Goal: Information Seeking & Learning: Learn about a topic

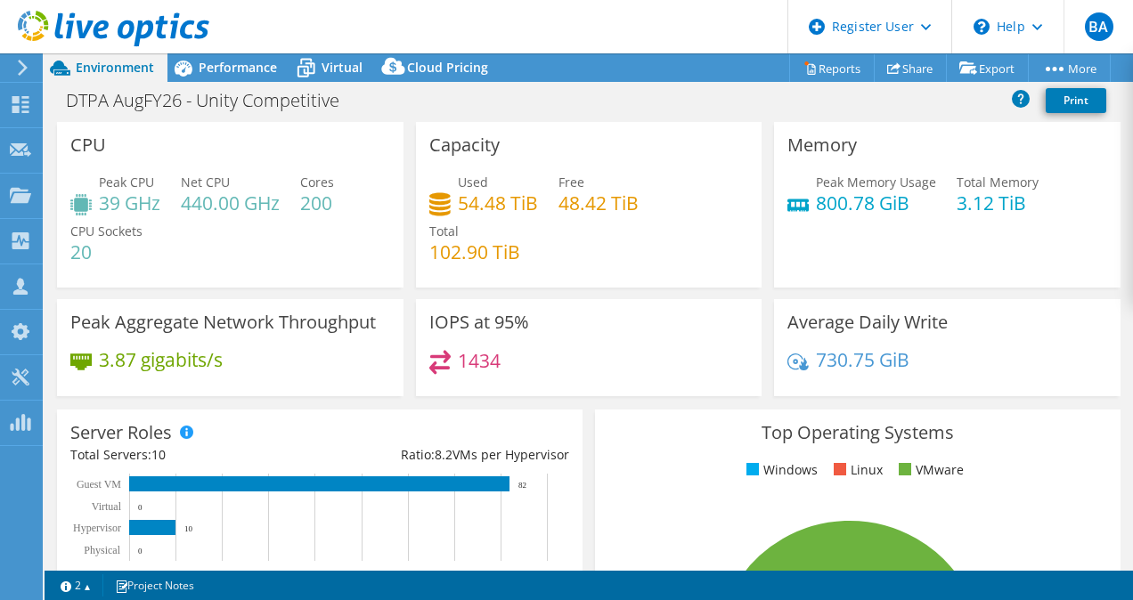
select select "USEast"
select select "USD"
click at [236, 75] on span "Performance" at bounding box center [238, 67] width 78 height 17
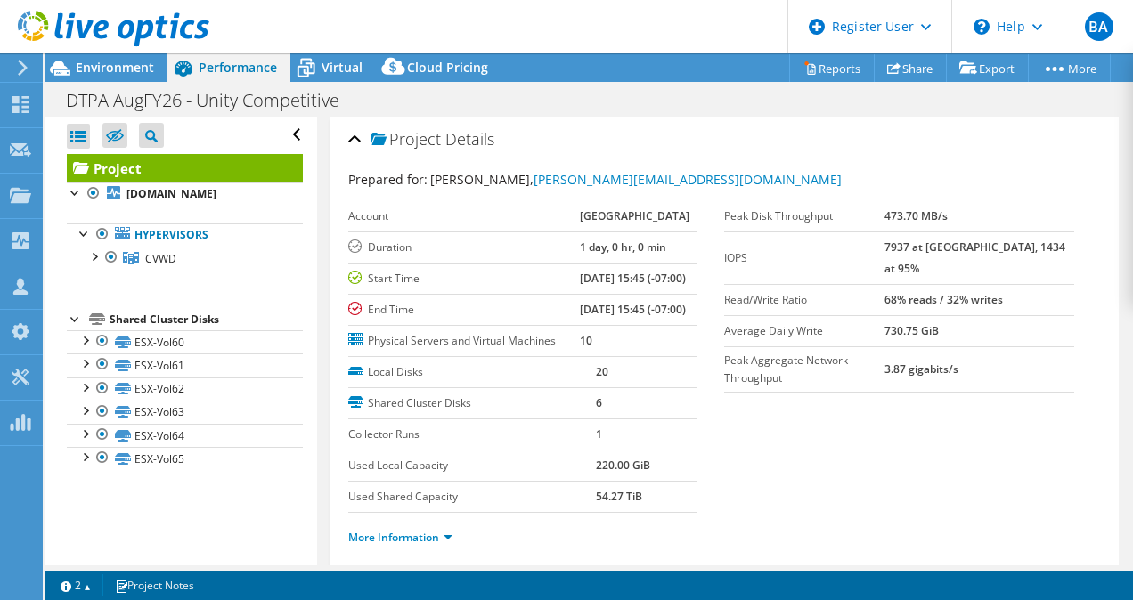
scroll to position [174, 0]
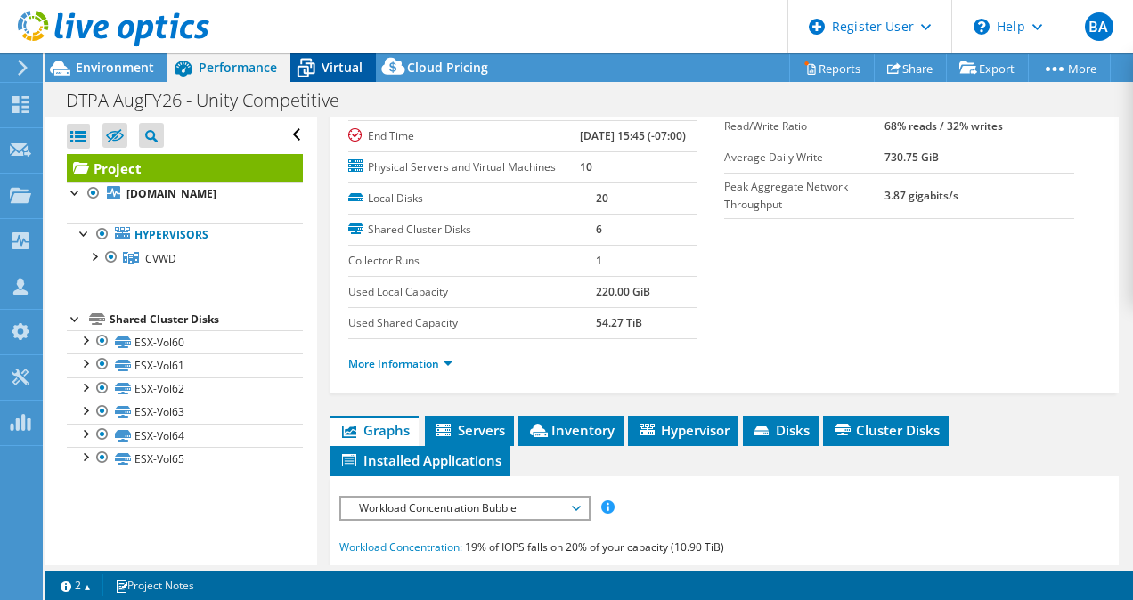
click at [334, 75] on span "Virtual" at bounding box center [342, 67] width 41 height 17
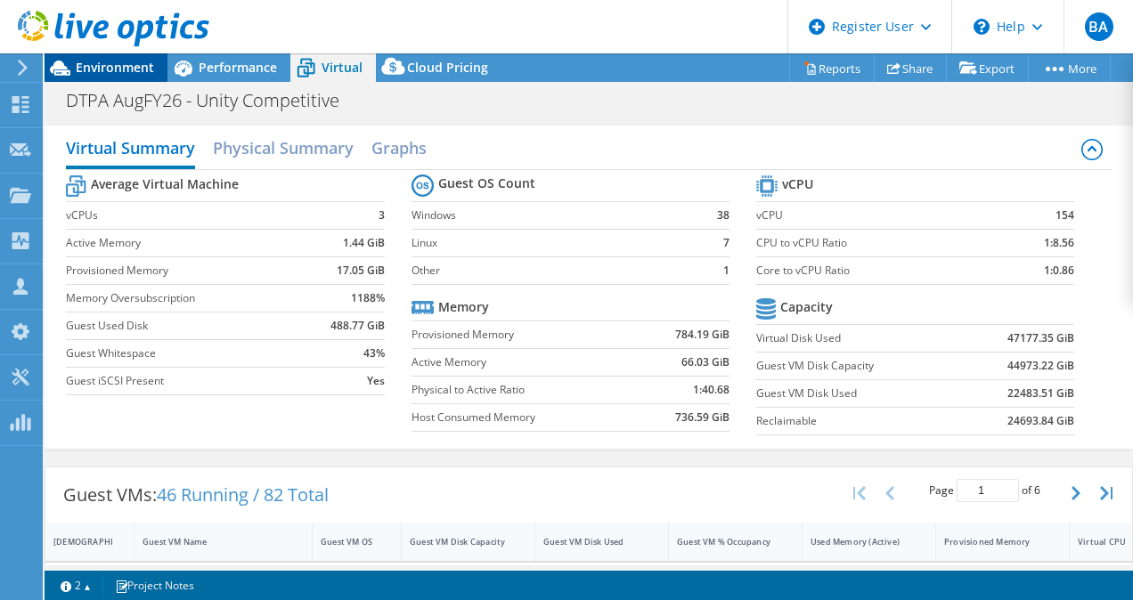
click at [128, 63] on span "Environment" at bounding box center [115, 67] width 78 height 17
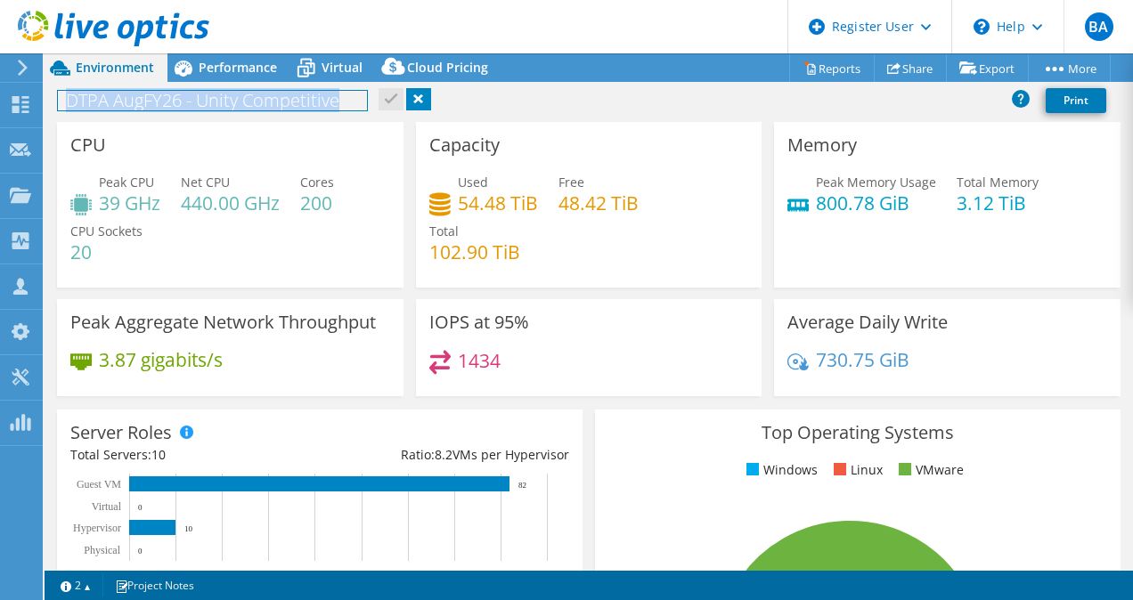
drag, startPoint x: 63, startPoint y: 102, endPoint x: 372, endPoint y: 95, distance: 309.2
click at [372, 95] on div "DTPA AugFY26 - Unity Competitive Print" at bounding box center [589, 100] width 1089 height 33
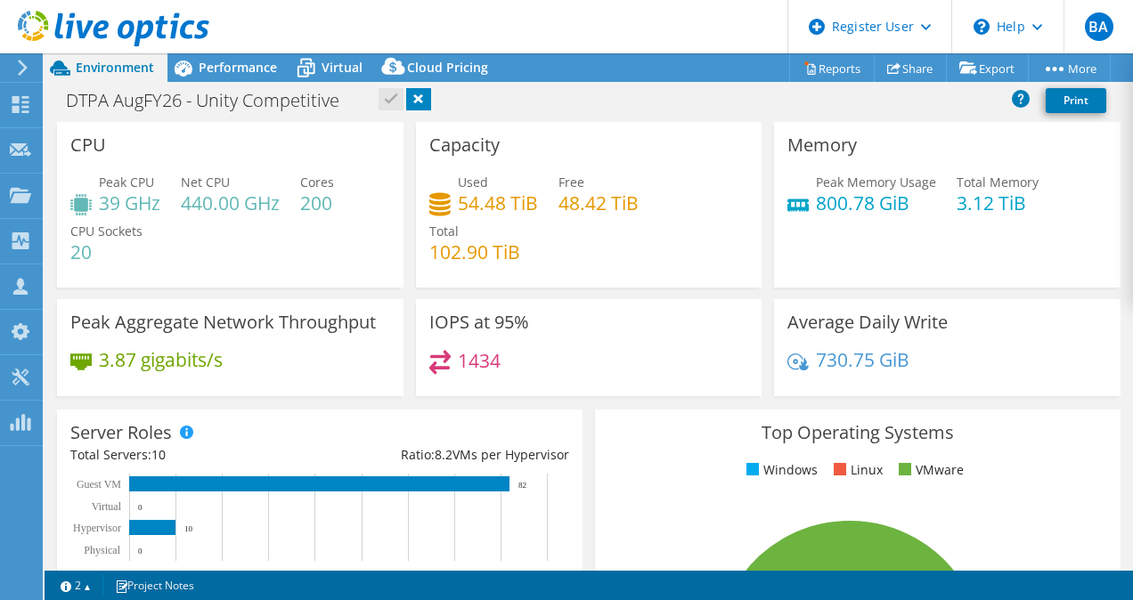
click at [547, 96] on div "DTPA AugFY26 - Unity Competitive Print" at bounding box center [589, 100] width 1089 height 33
click at [526, 102] on div "DTPA AugFY26 - Unity Competitive Print" at bounding box center [589, 100] width 1089 height 33
click at [500, 99] on div "DTPA AugFY26 - Unity Competitive Print" at bounding box center [589, 100] width 1089 height 33
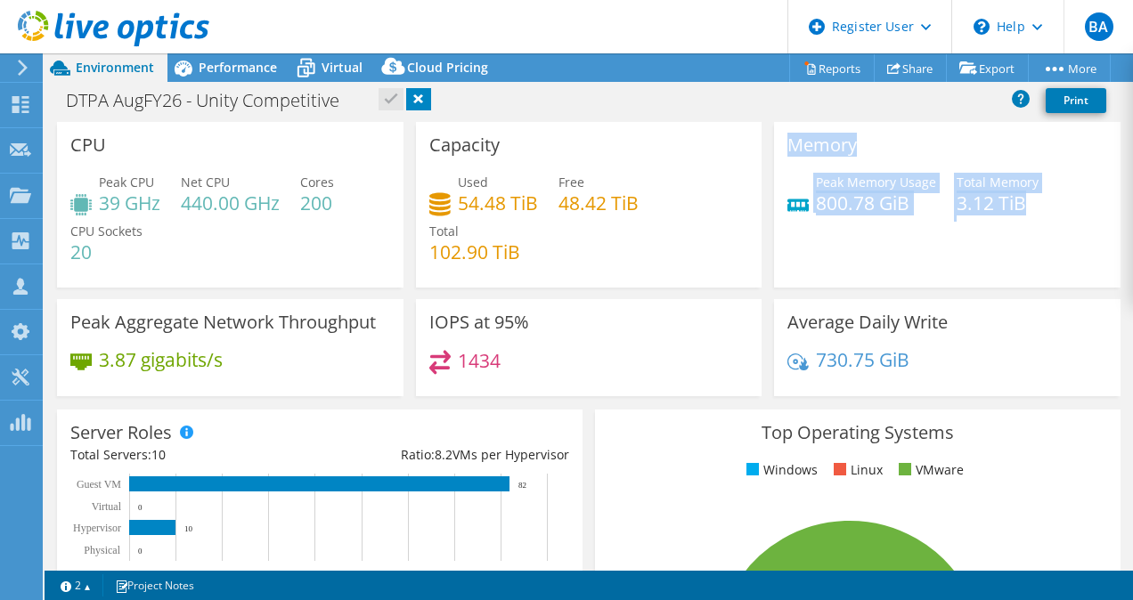
drag, startPoint x: 781, startPoint y: 145, endPoint x: 1052, endPoint y: 224, distance: 282.2
click at [1052, 224] on div "Memory Peak Memory Usage 800.78 GiB Total Memory 3.12 TiB" at bounding box center [947, 205] width 347 height 166
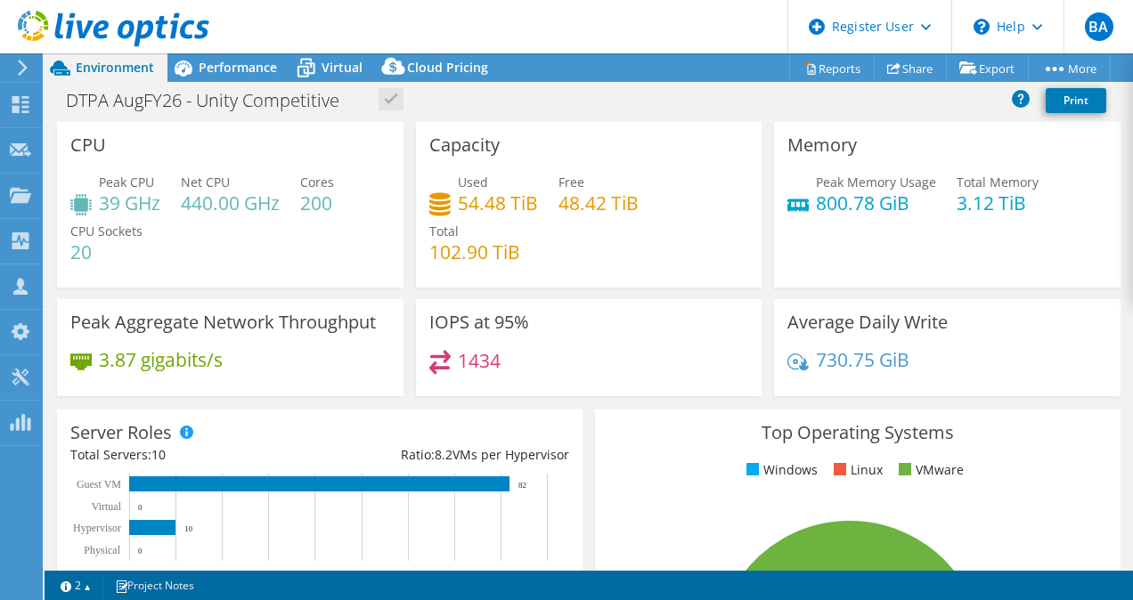
click at [1052, 224] on div "Peak Memory Usage 800.78 GiB Total Memory 3.12 TiB" at bounding box center [948, 202] width 320 height 58
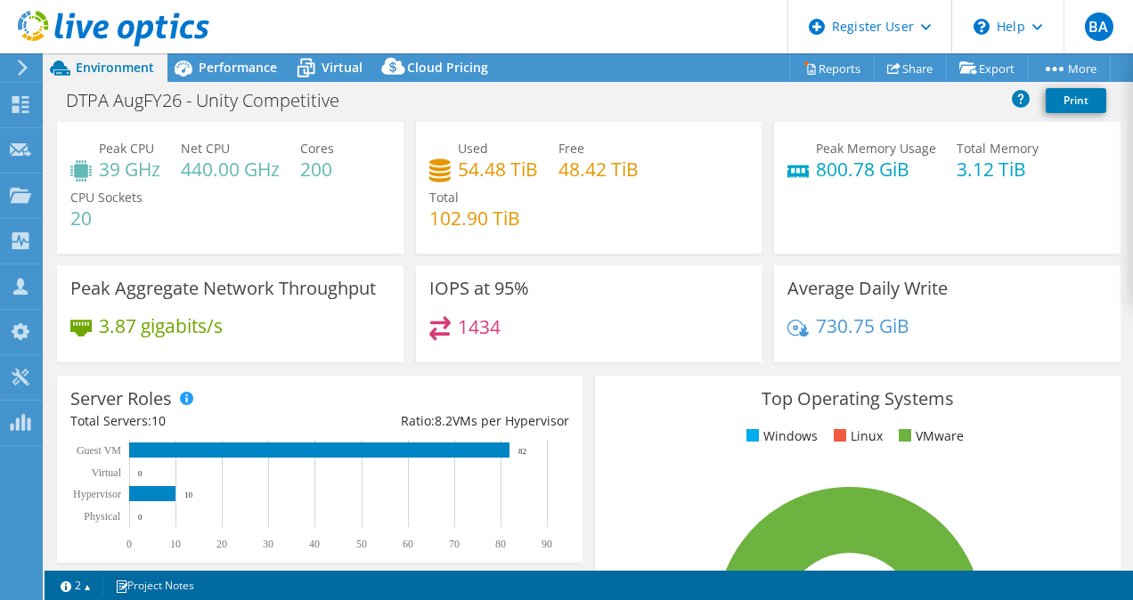
scroll to position [0, 0]
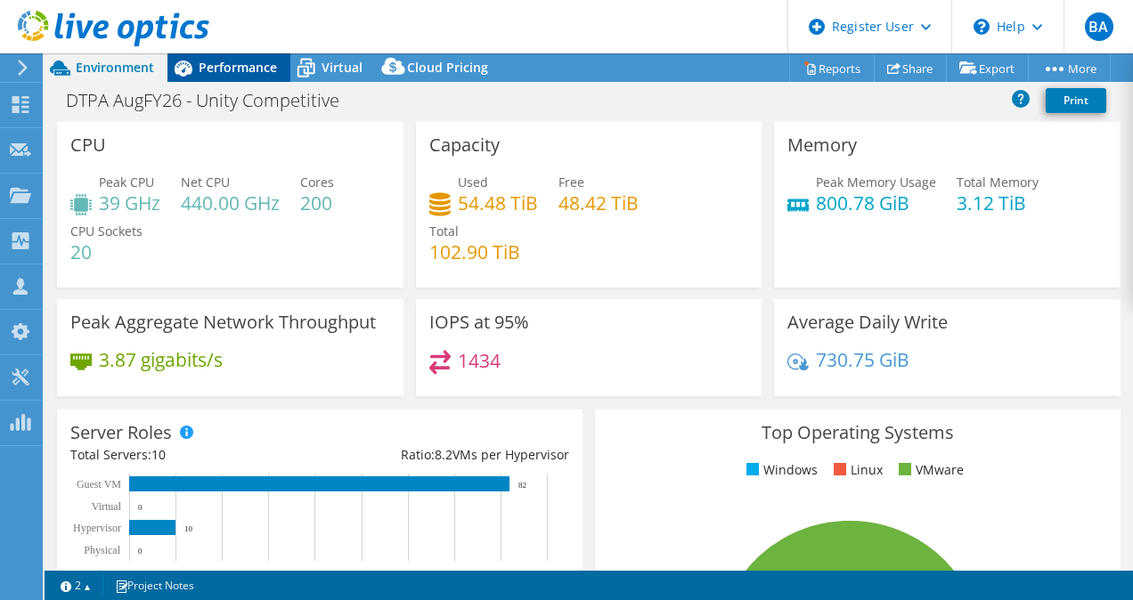
click at [221, 72] on span "Performance" at bounding box center [238, 67] width 78 height 17
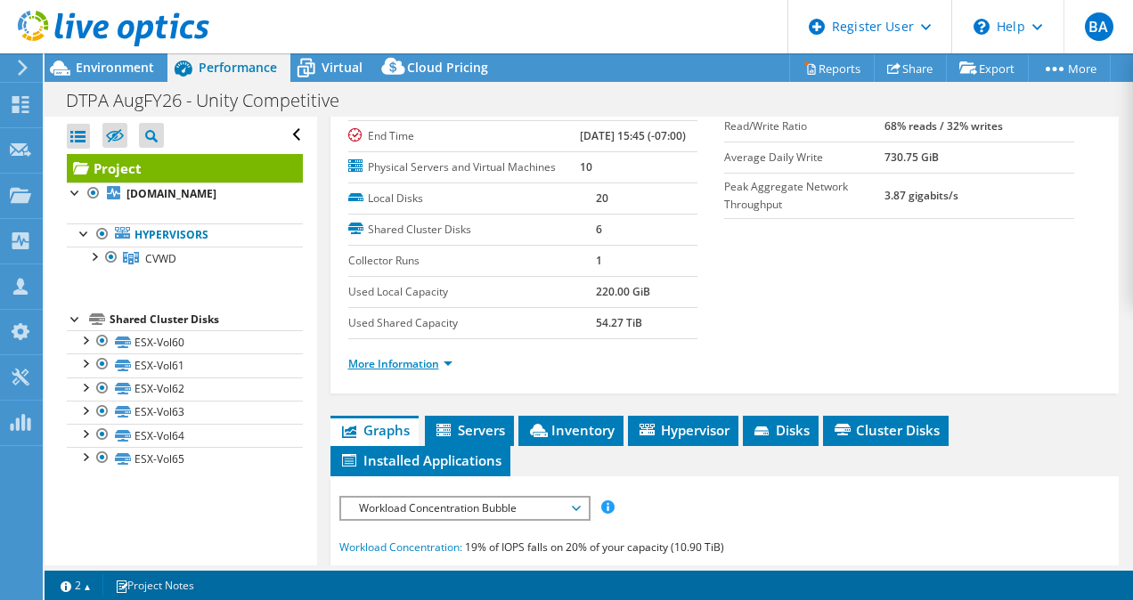
click at [435, 371] on link "More Information" at bounding box center [400, 363] width 104 height 15
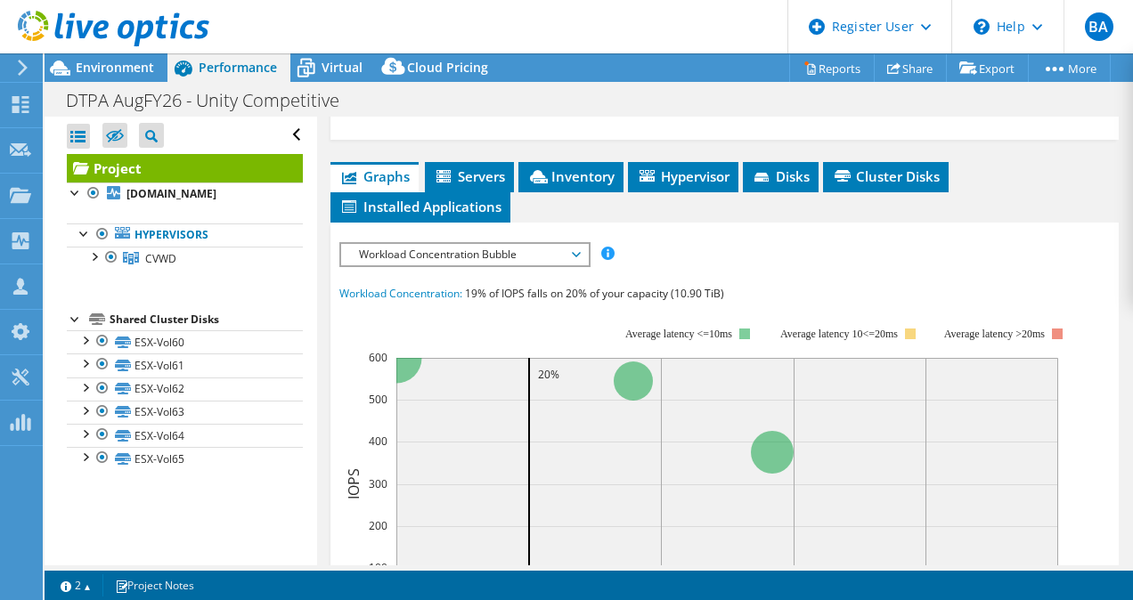
scroll to position [934, 0]
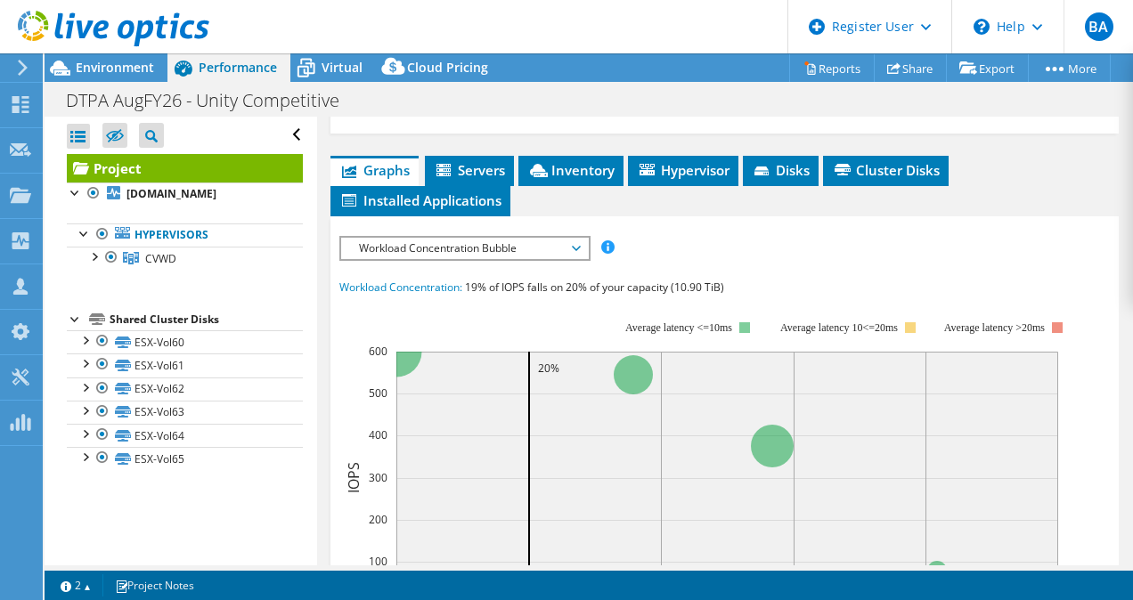
click at [581, 259] on span "Workload Concentration Bubble" at bounding box center [464, 248] width 247 height 21
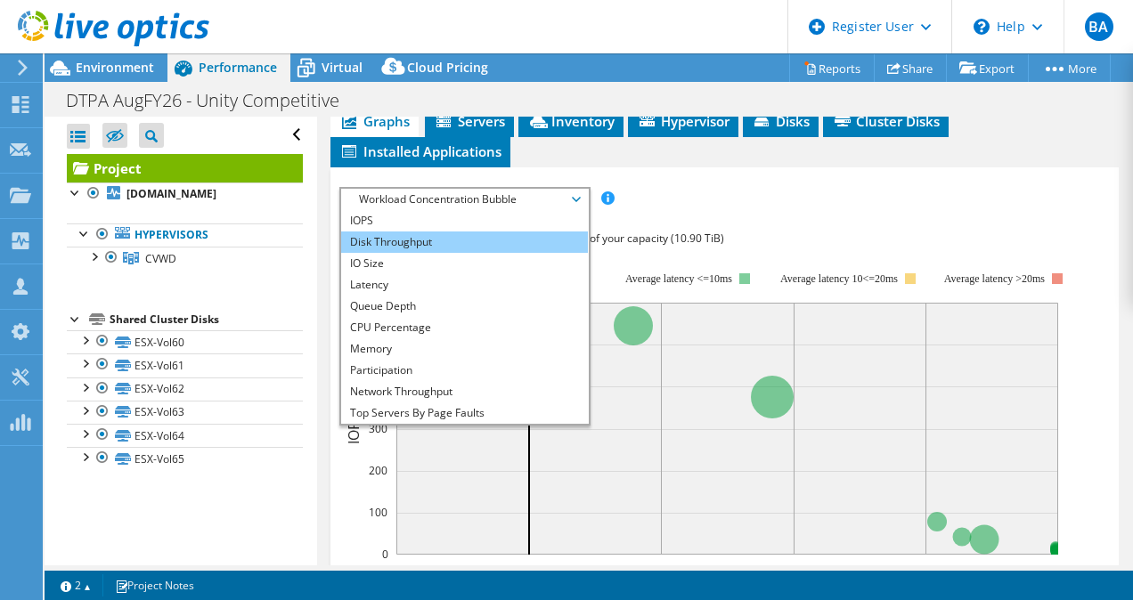
scroll to position [983, 0]
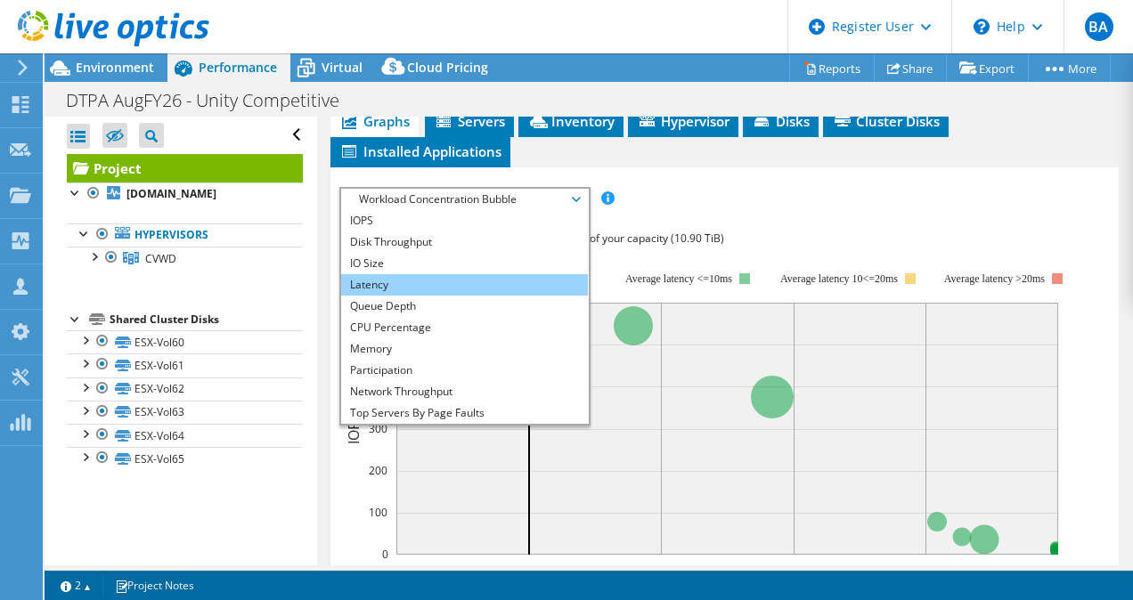
click at [428, 296] on li "Latency" at bounding box center [464, 284] width 247 height 21
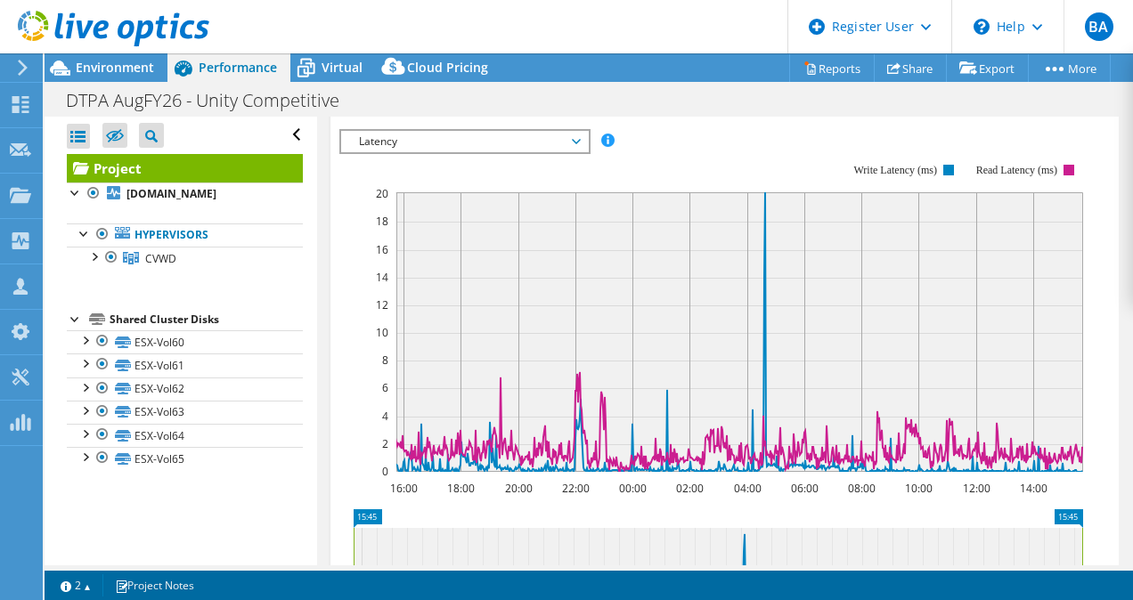
scroll to position [1040, 0]
click at [515, 153] on span "Latency" at bounding box center [464, 142] width 229 height 21
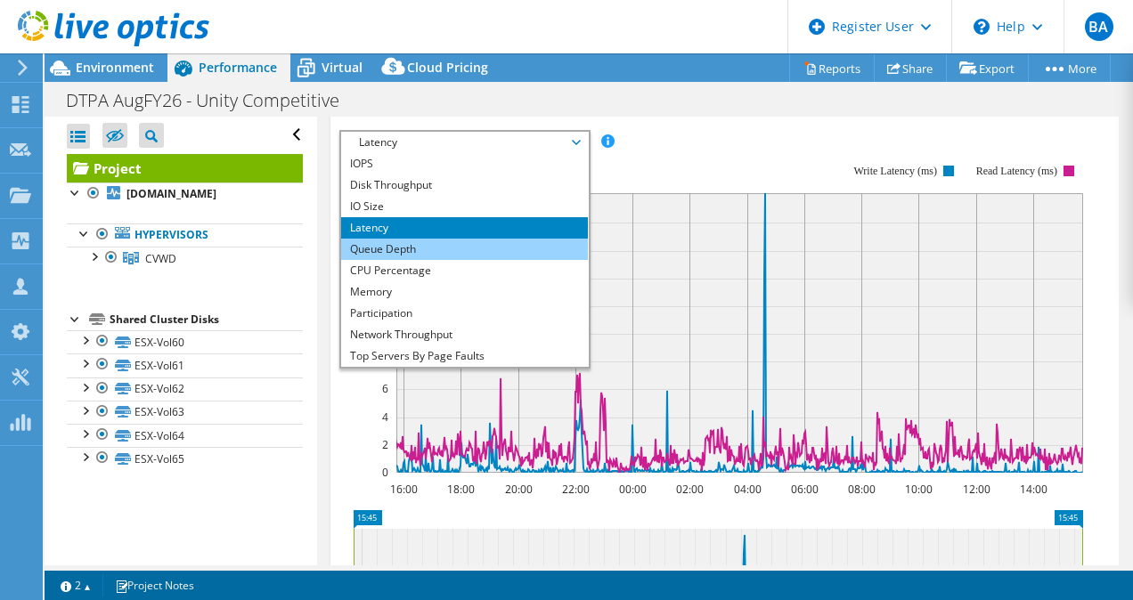
click at [397, 260] on li "Queue Depth" at bounding box center [464, 249] width 247 height 21
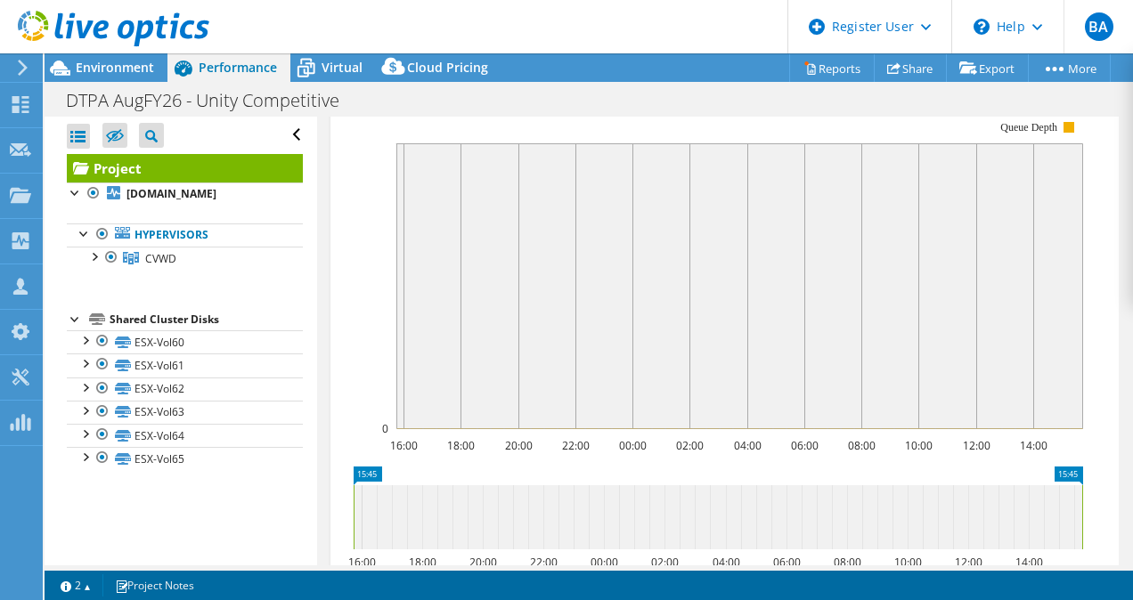
scroll to position [1084, 0]
click at [575, 109] on span "Queue Depth" at bounding box center [464, 97] width 229 height 21
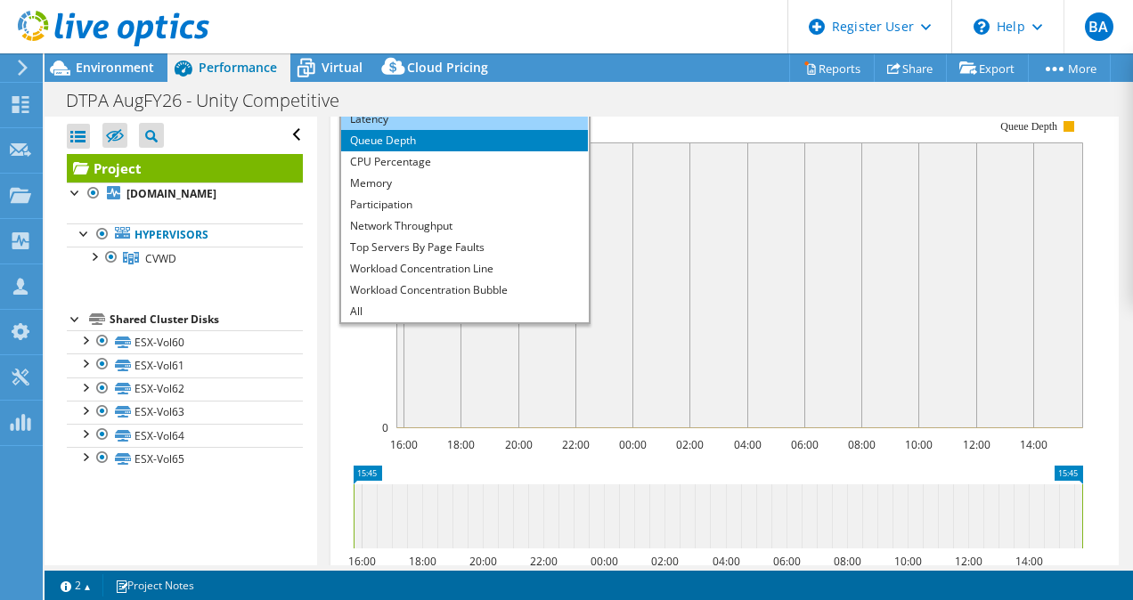
scroll to position [63, 0]
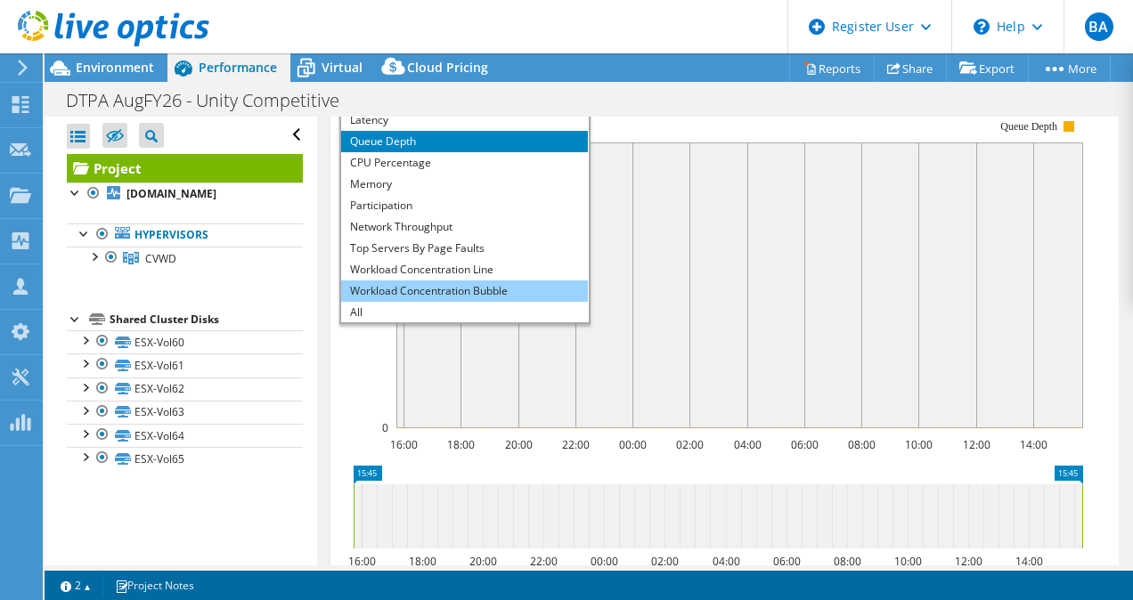
click at [497, 302] on li "Workload Concentration Bubble" at bounding box center [464, 291] width 247 height 21
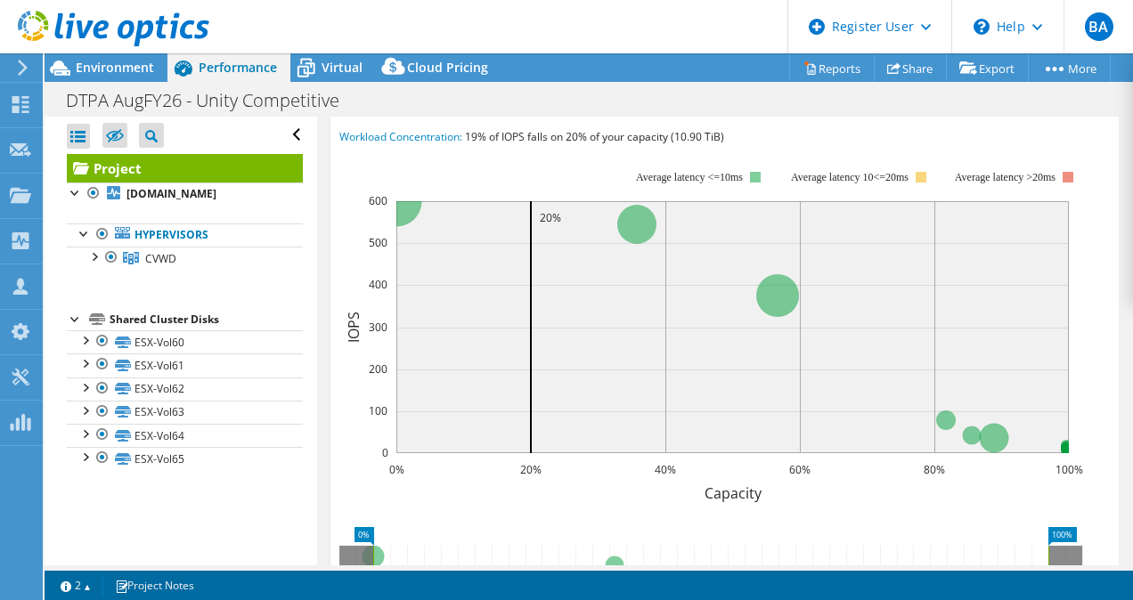
click at [728, 112] on div "DTPA AugFY26 - Unity Competitive Print" at bounding box center [589, 100] width 1089 height 33
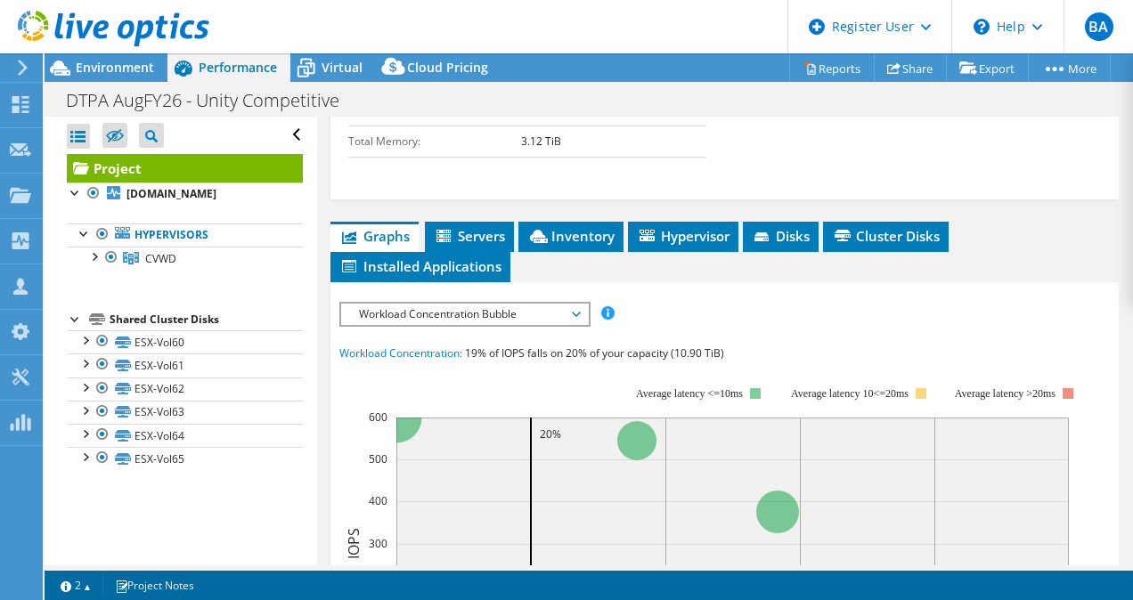
scroll to position [867, 0]
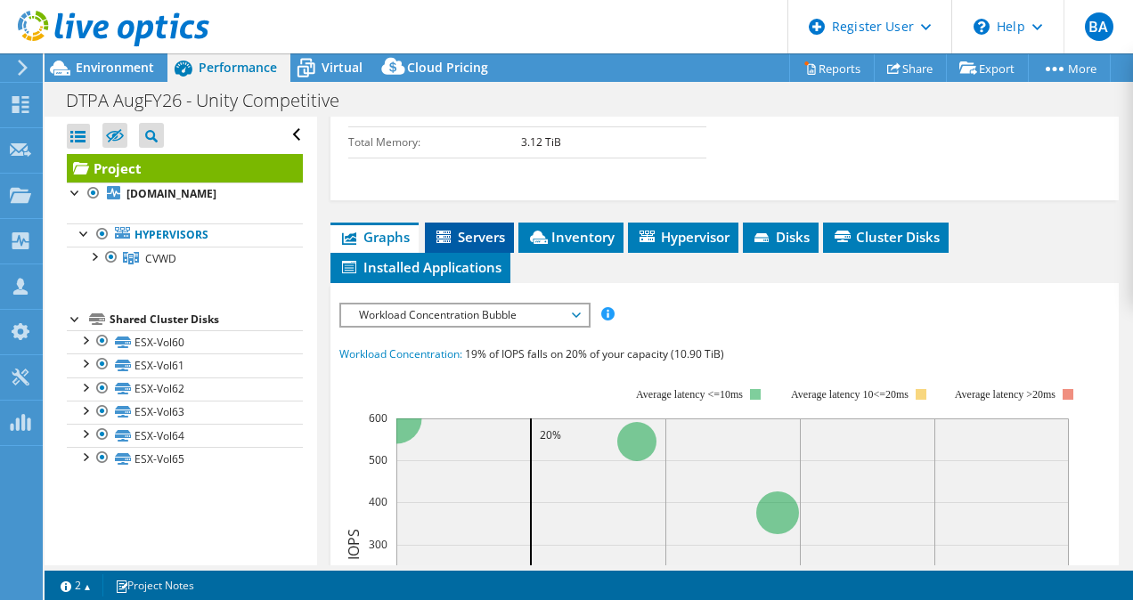
click at [484, 246] on span "Servers" at bounding box center [469, 237] width 71 height 18
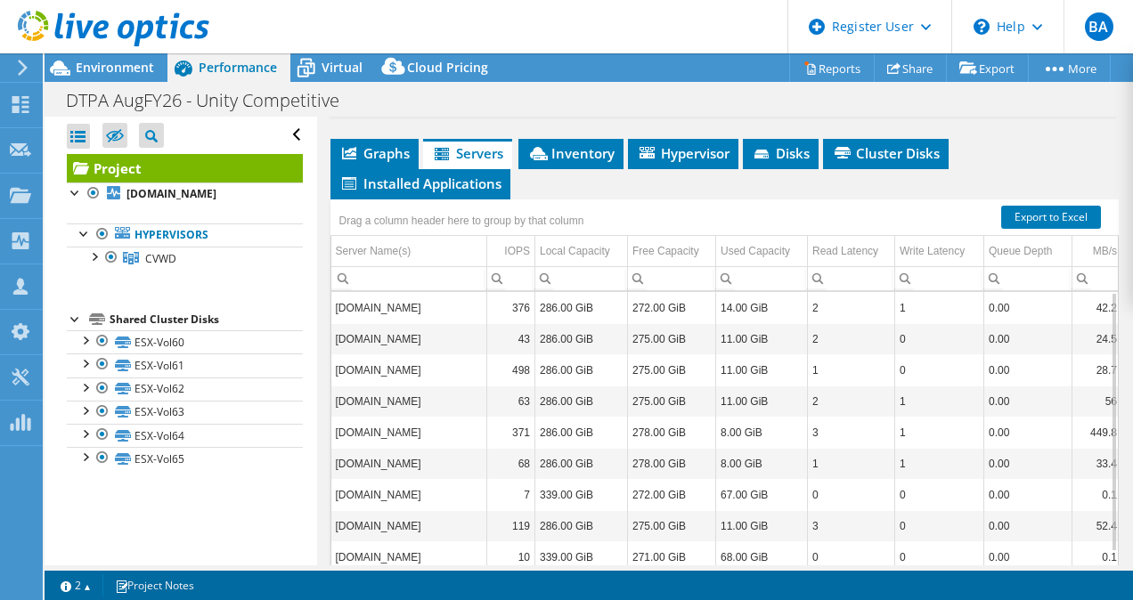
scroll to position [934, 0]
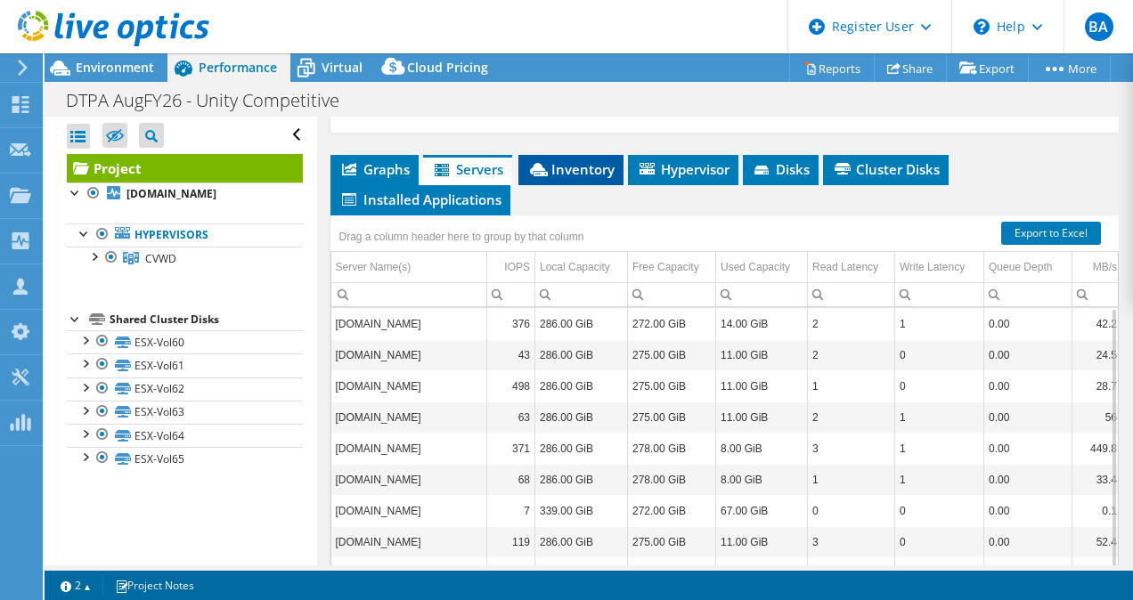
click at [587, 178] on span "Inventory" at bounding box center [570, 169] width 87 height 18
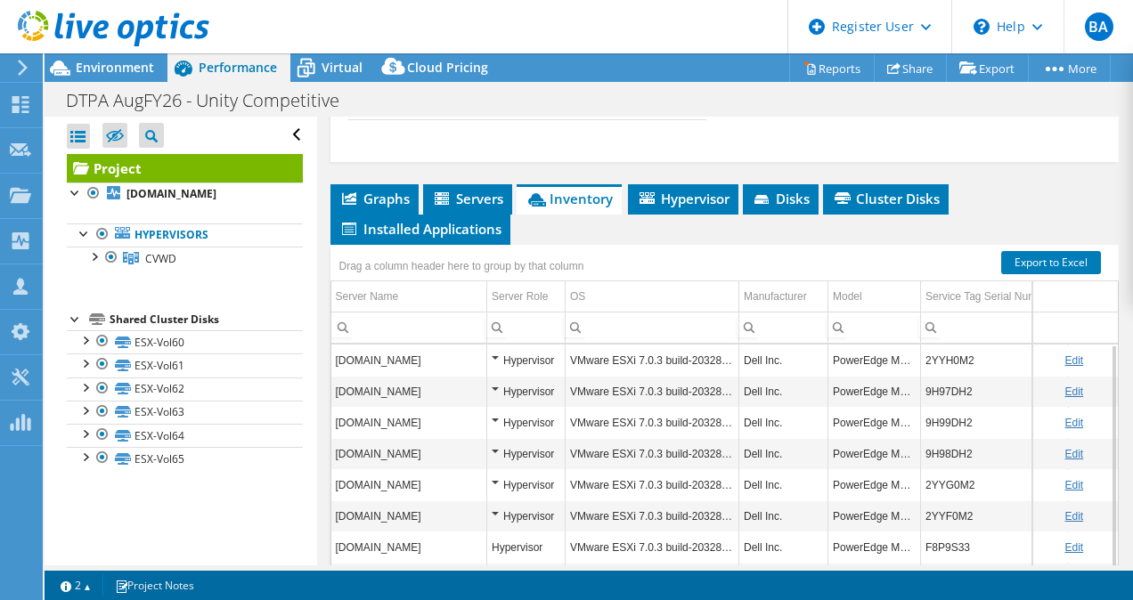
scroll to position [901, 0]
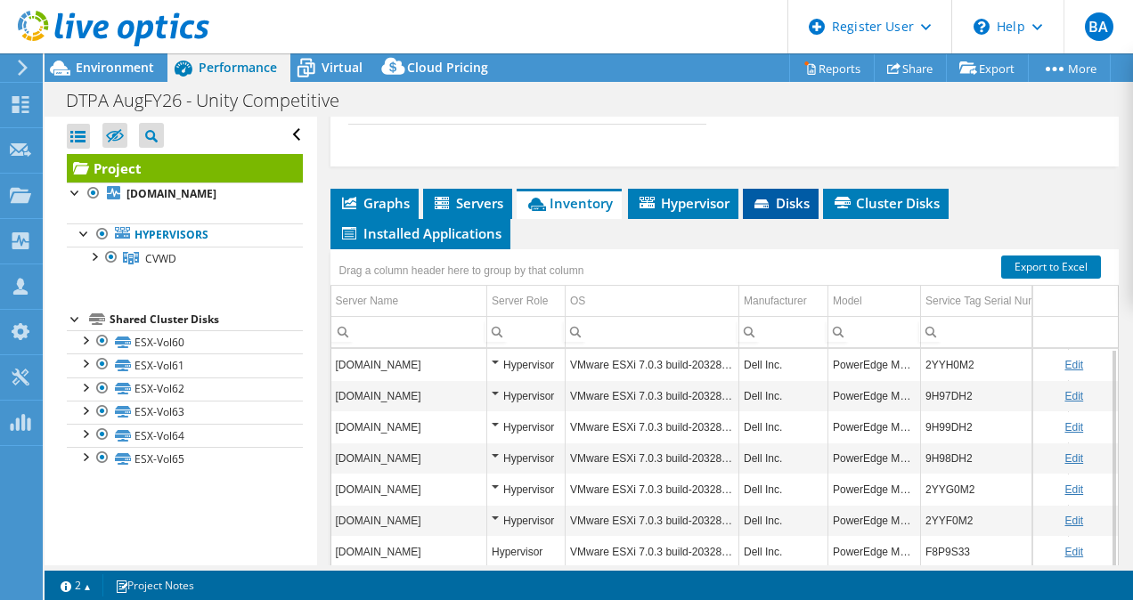
click at [793, 212] on span "Disks" at bounding box center [781, 203] width 58 height 18
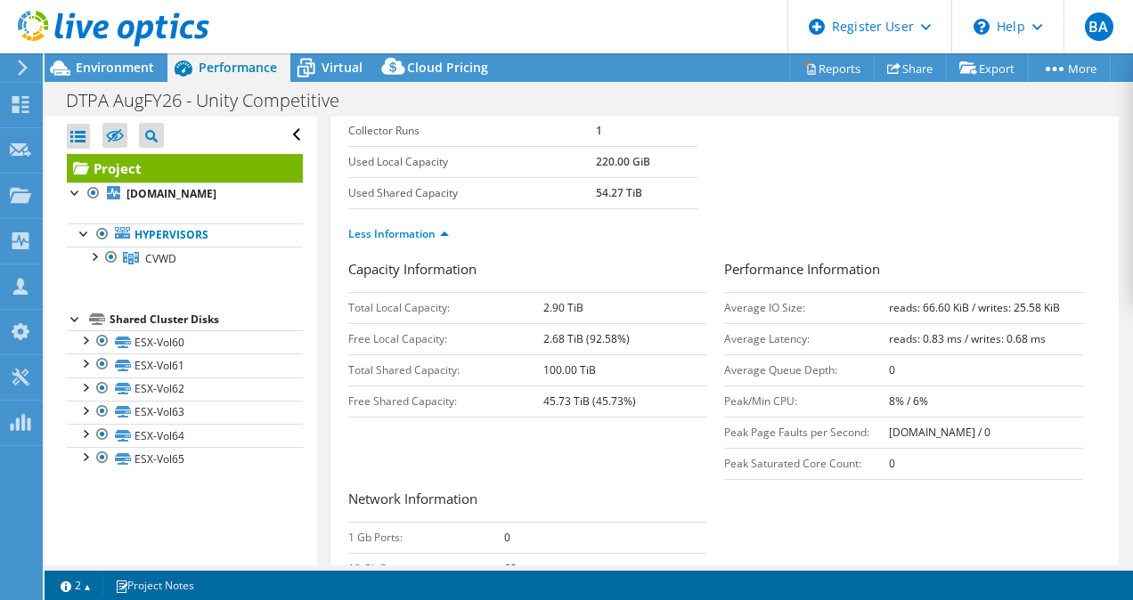
scroll to position [0, 0]
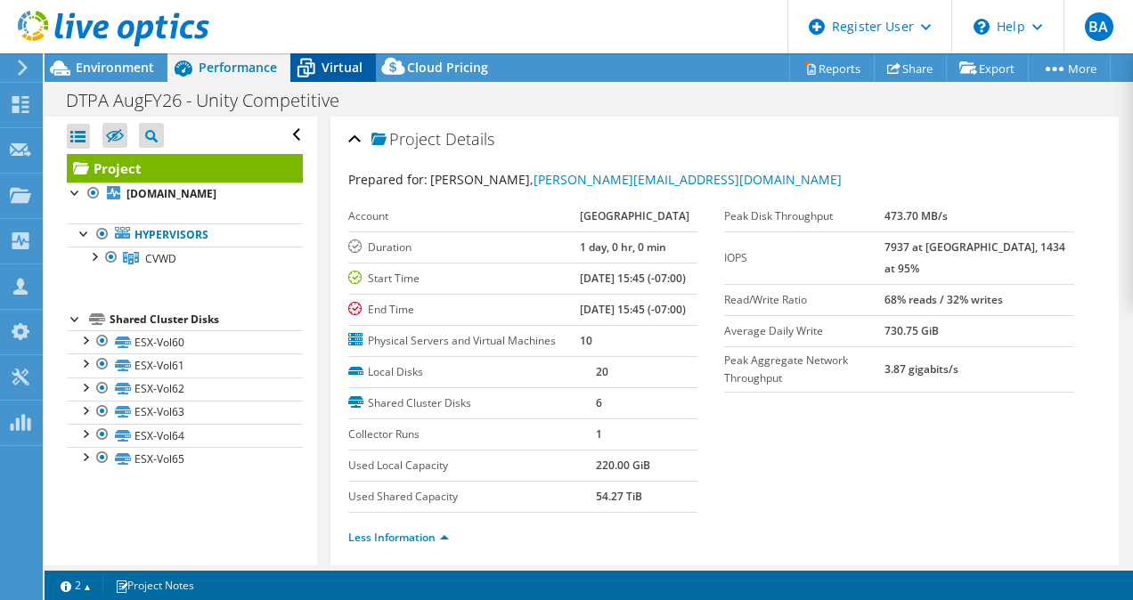
click at [335, 69] on span "Virtual" at bounding box center [342, 67] width 41 height 17
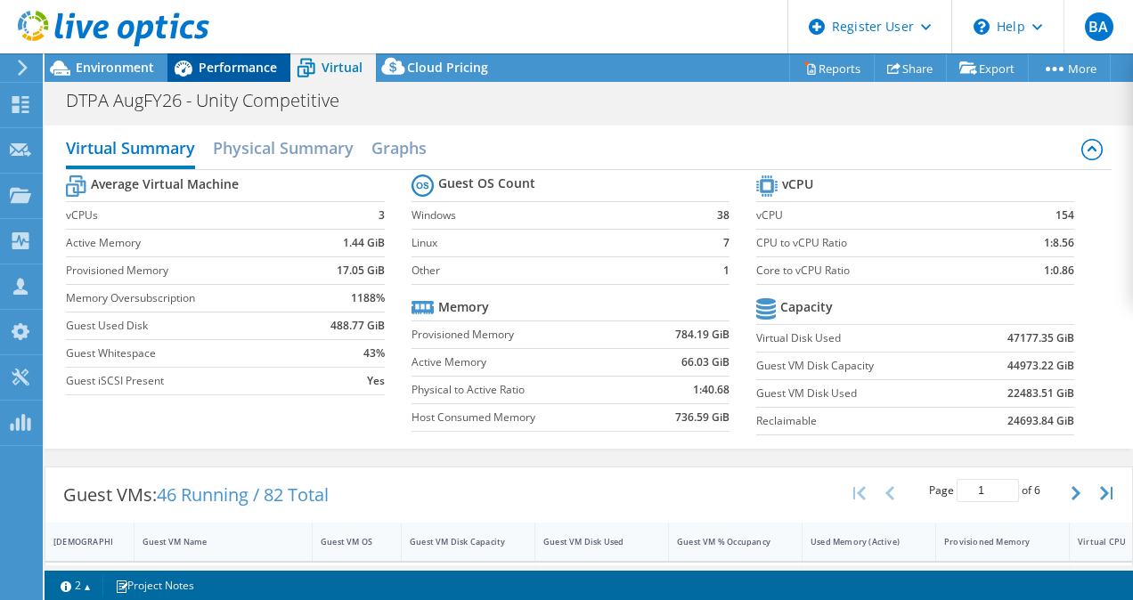
click at [210, 64] on span "Performance" at bounding box center [238, 67] width 78 height 17
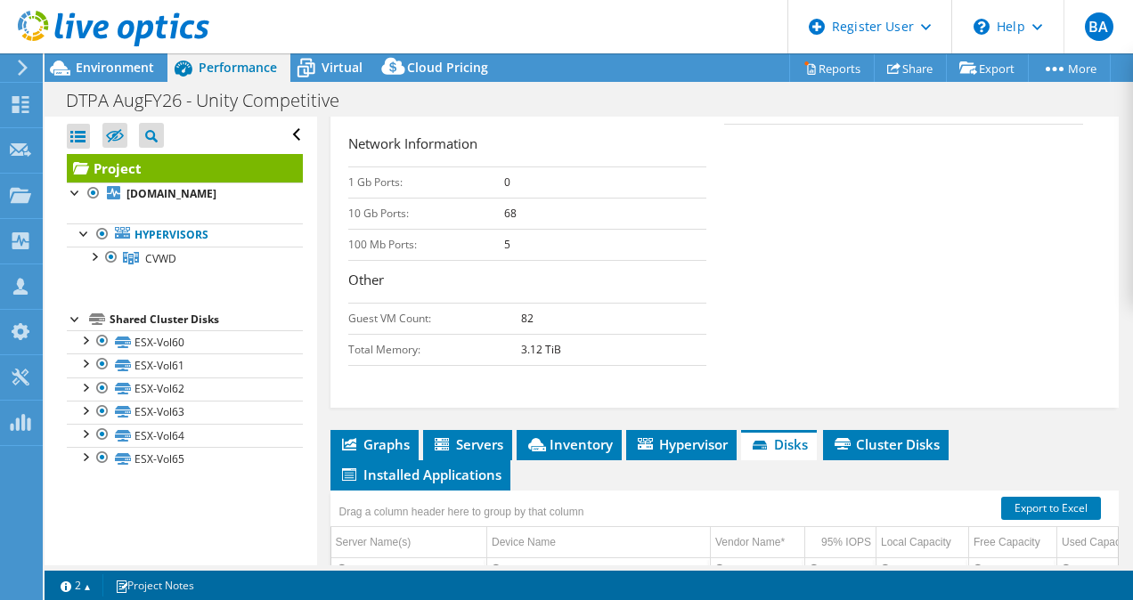
scroll to position [661, 0]
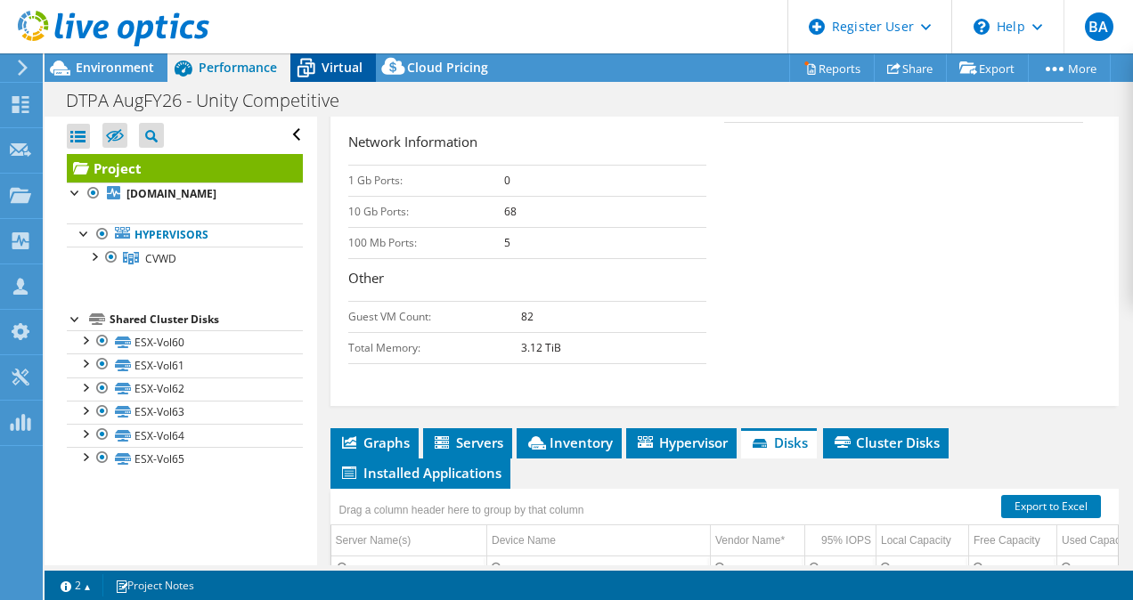
click at [328, 77] on div "Virtual" at bounding box center [333, 67] width 86 height 29
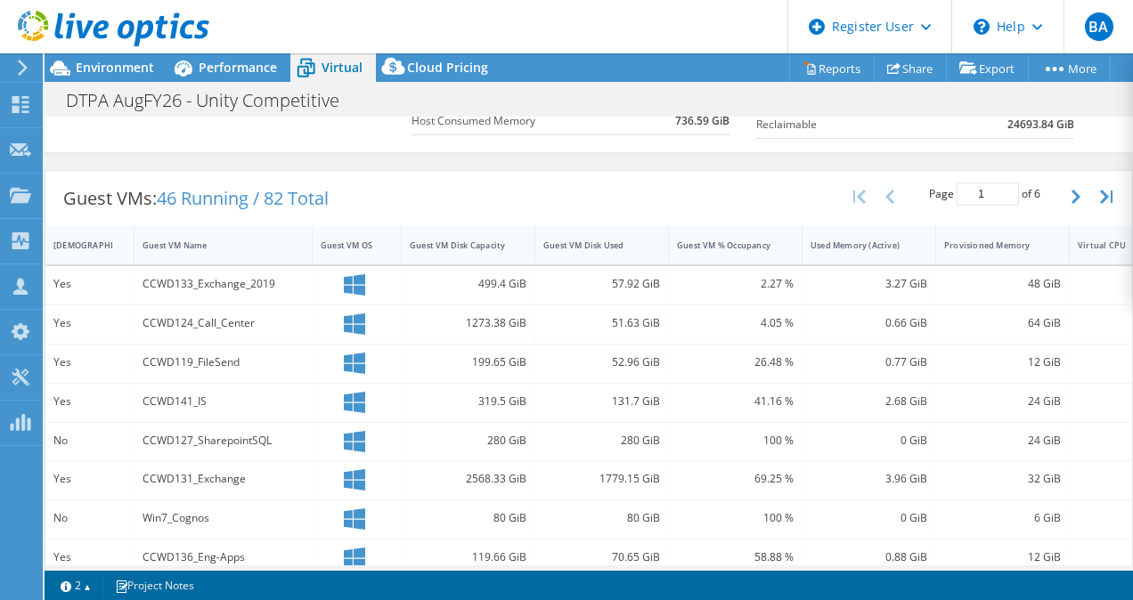
scroll to position [299, 0]
click at [607, 241] on div "Guest VM Disk Used" at bounding box center [590, 243] width 95 height 12
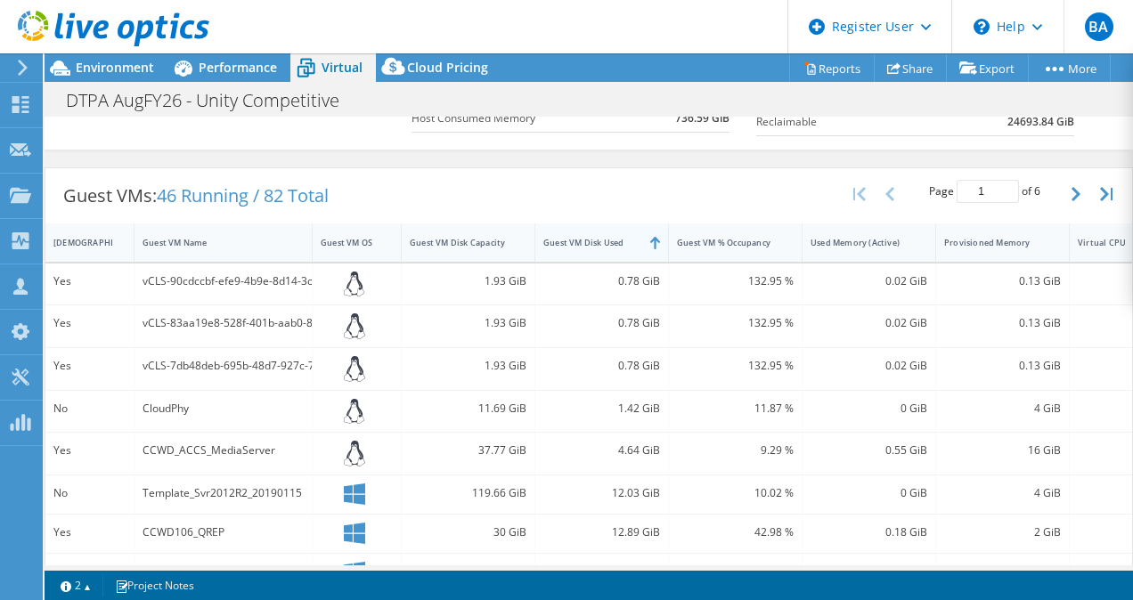
click at [607, 241] on div "Guest VM Disk Used" at bounding box center [590, 243] width 95 height 12
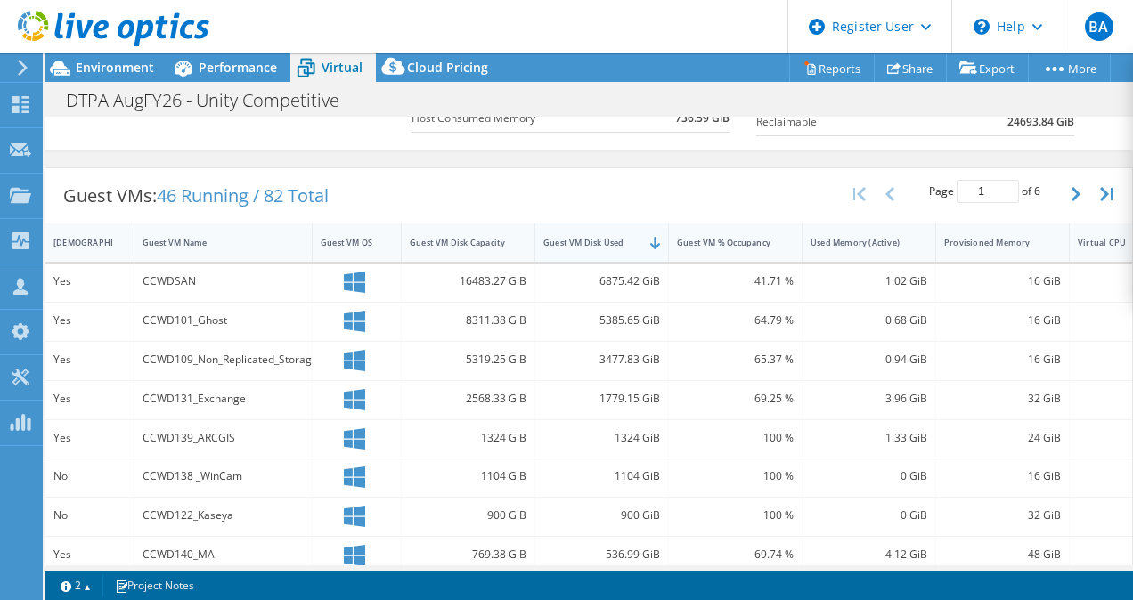
scroll to position [0, 0]
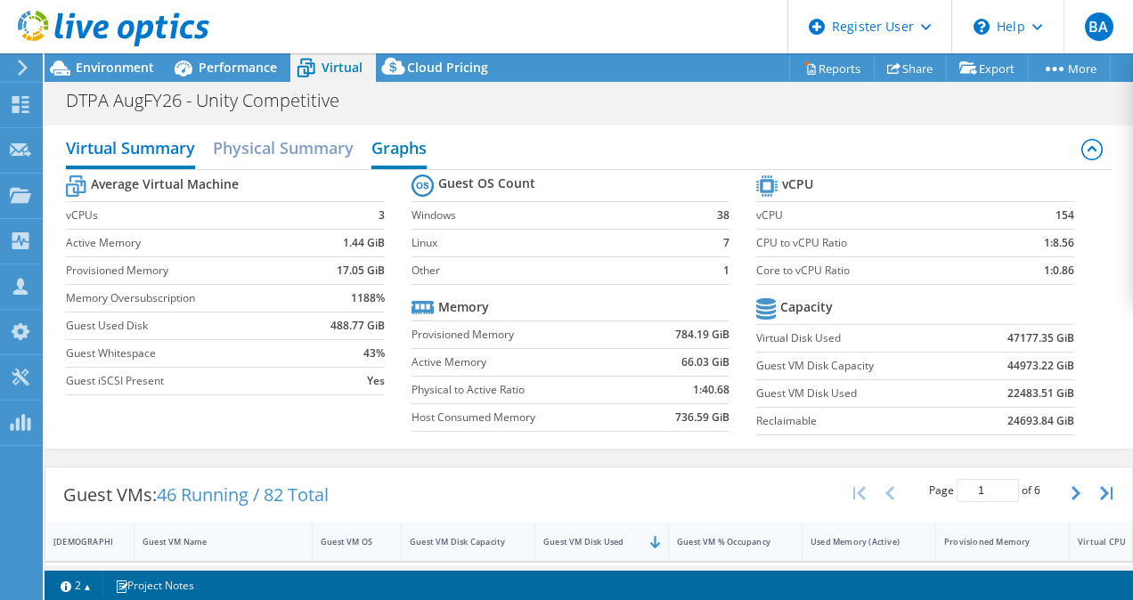
click at [413, 156] on h2 "Graphs" at bounding box center [398, 149] width 55 height 39
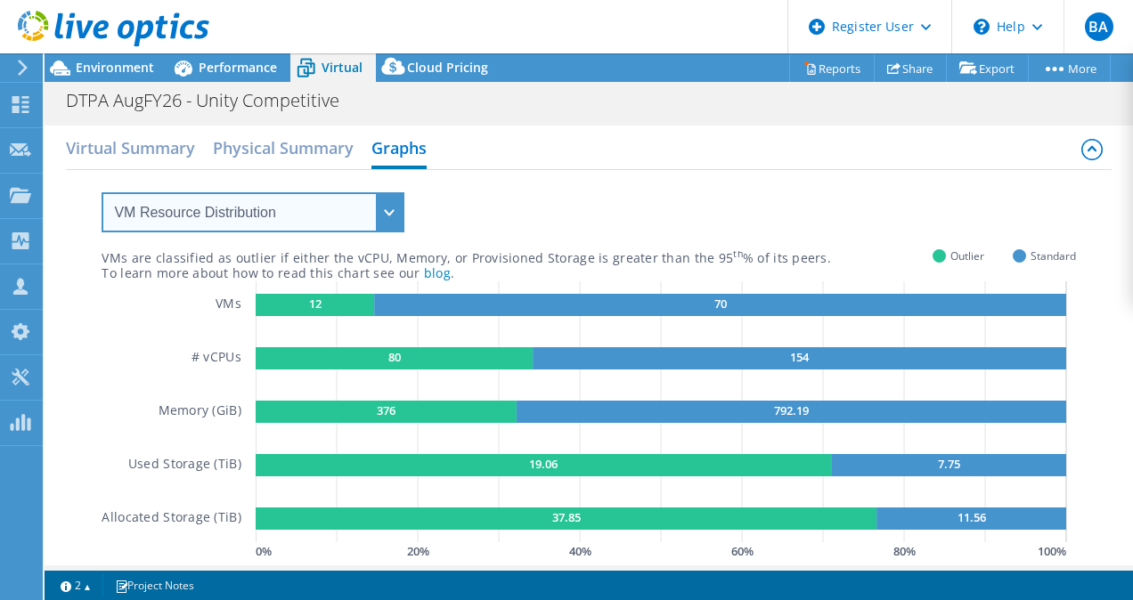
click at [385, 218] on select "VM Resource Distribution Provisioning Contrast Over Provisioning" at bounding box center [253, 212] width 303 height 40
select select "Over Provisioning"
click at [102, 192] on select "VM Resource Distribution Provisioning Contrast Over Provisioning" at bounding box center [253, 212] width 303 height 40
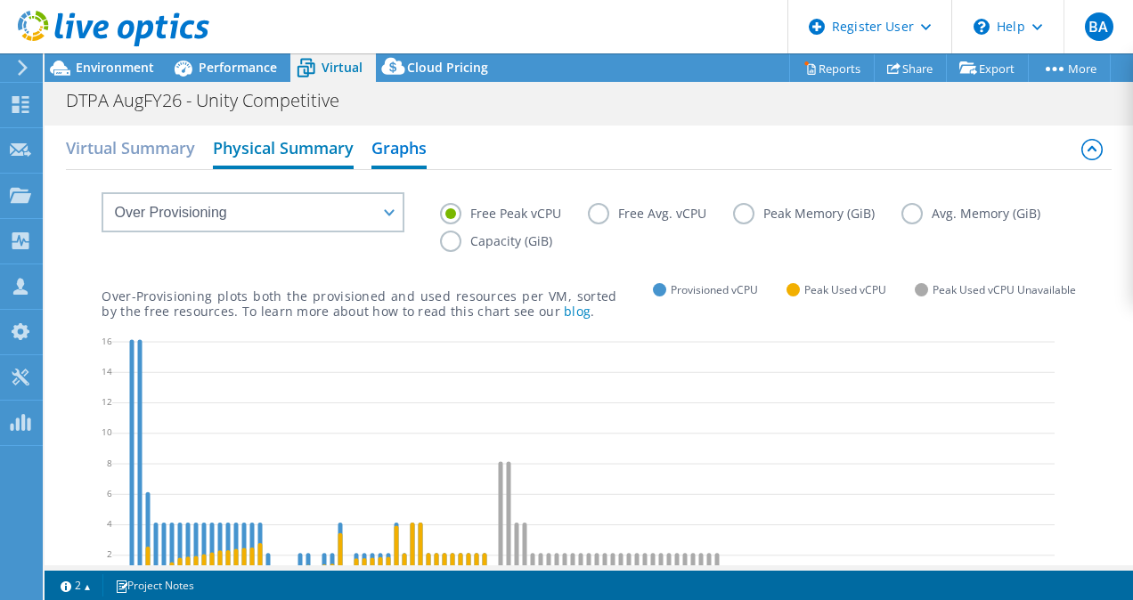
click at [289, 143] on h2 "Physical Summary" at bounding box center [283, 149] width 141 height 39
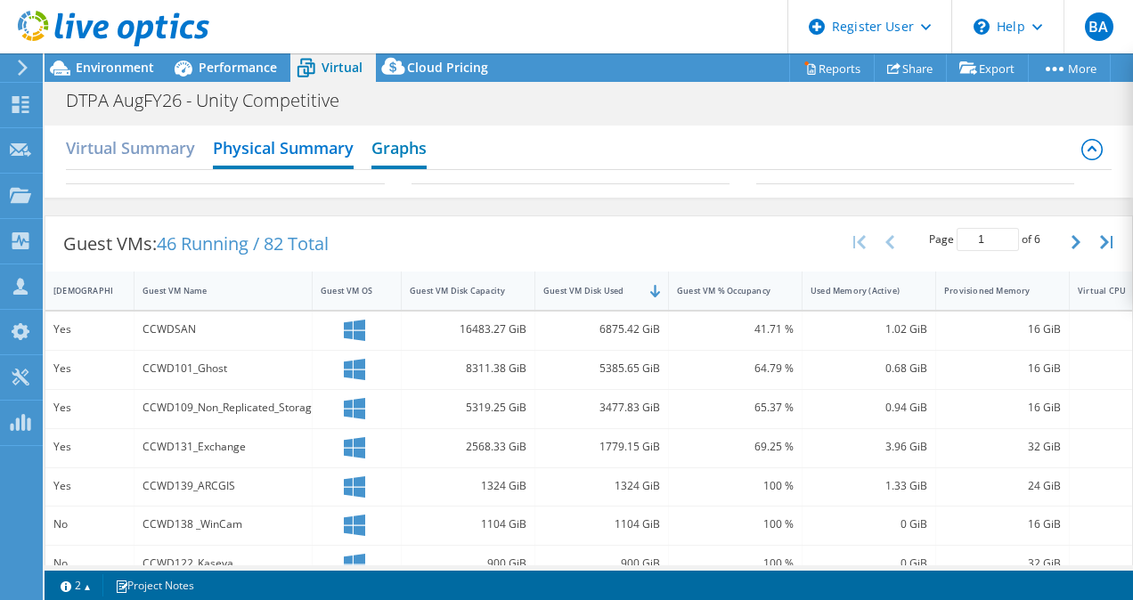
click at [399, 144] on h2 "Graphs" at bounding box center [398, 149] width 55 height 39
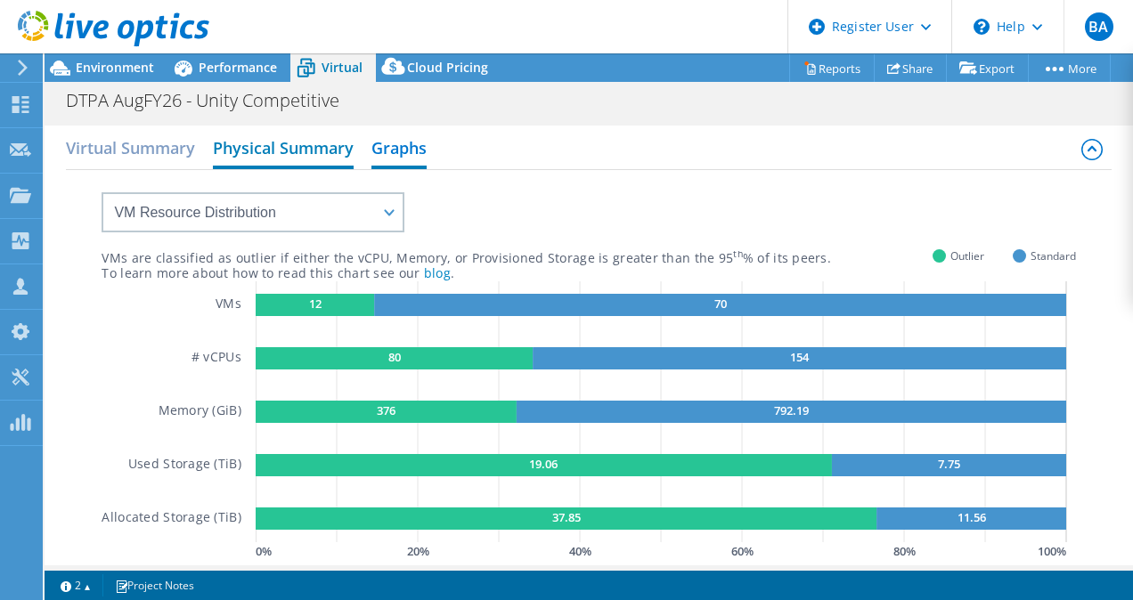
click at [278, 153] on h2 "Physical Summary" at bounding box center [283, 149] width 141 height 39
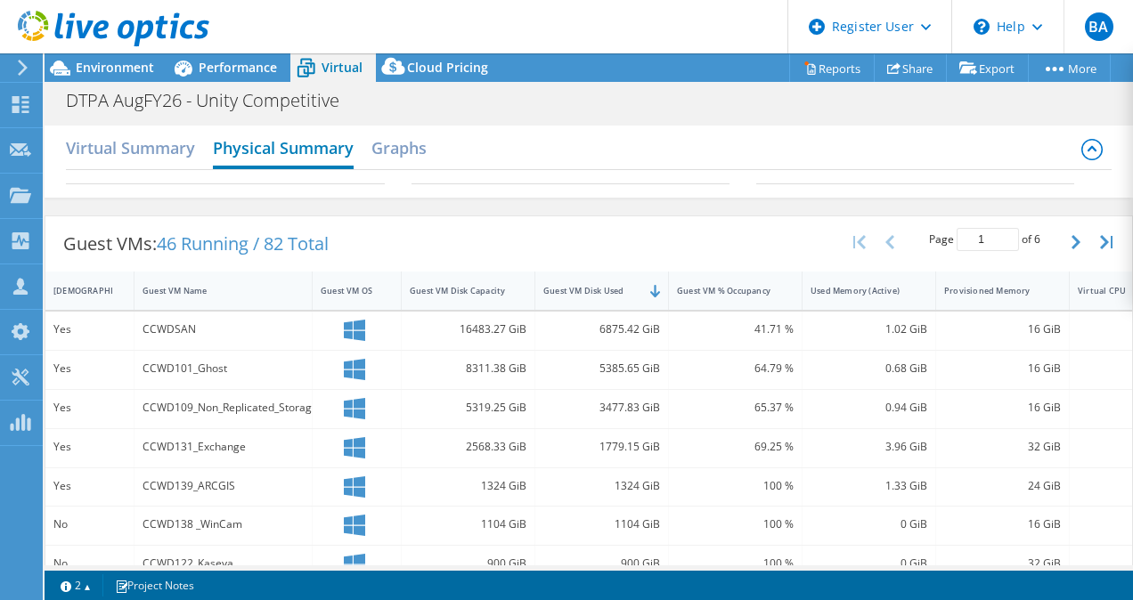
click at [278, 153] on h2 "Physical Summary" at bounding box center [283, 149] width 141 height 39
click at [401, 153] on h2 "Graphs" at bounding box center [398, 149] width 55 height 39
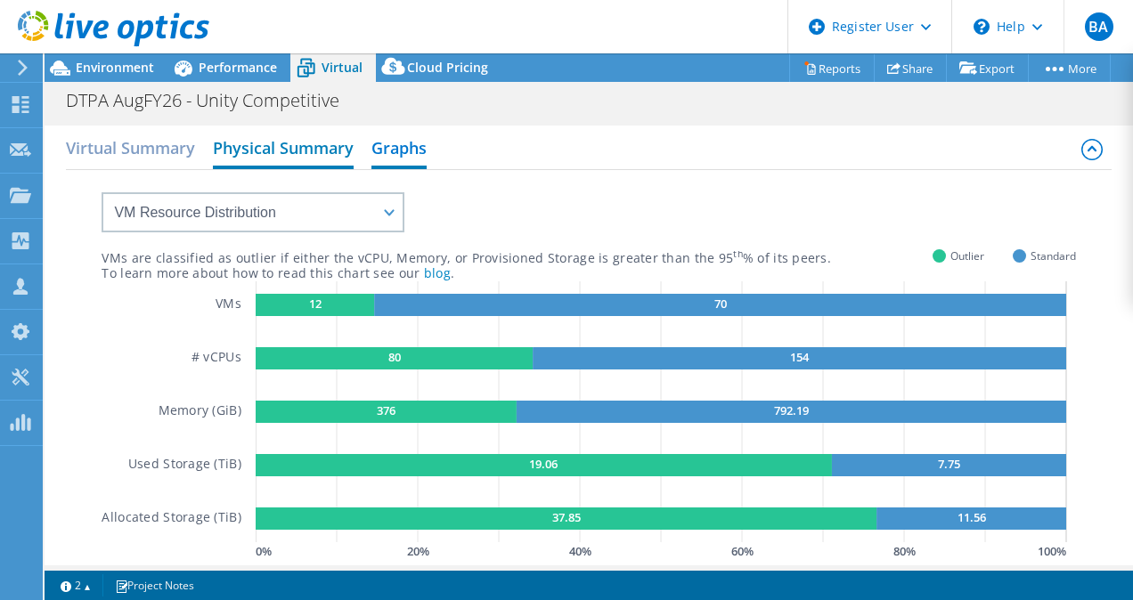
click at [281, 151] on h2 "Physical Summary" at bounding box center [283, 149] width 141 height 39
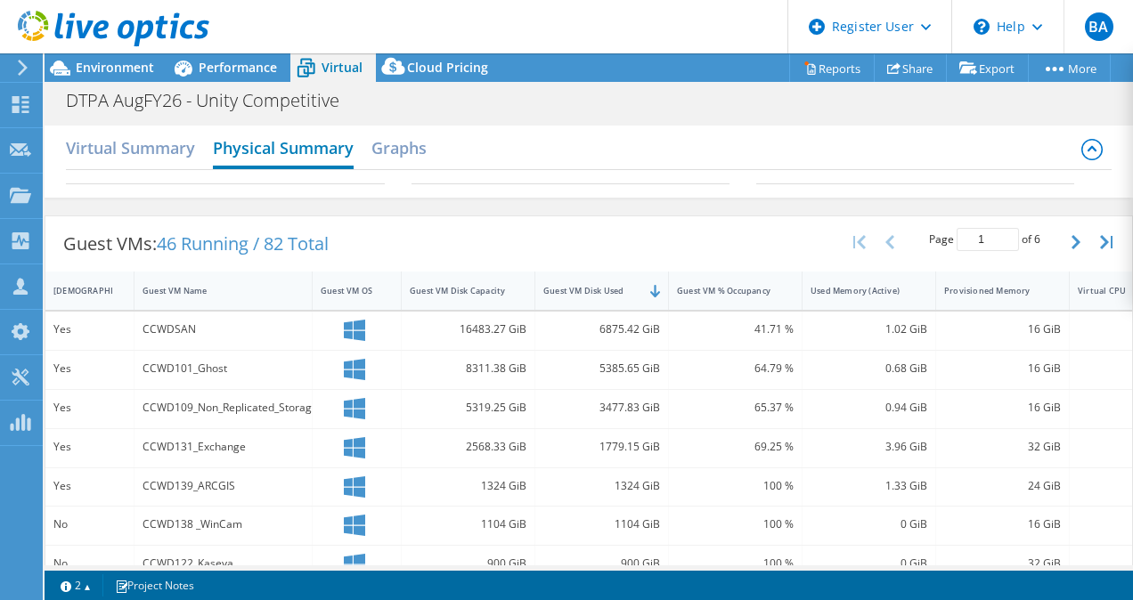
click at [279, 152] on h2 "Physical Summary" at bounding box center [283, 149] width 141 height 39
click at [401, 159] on h2 "Graphs" at bounding box center [398, 149] width 55 height 39
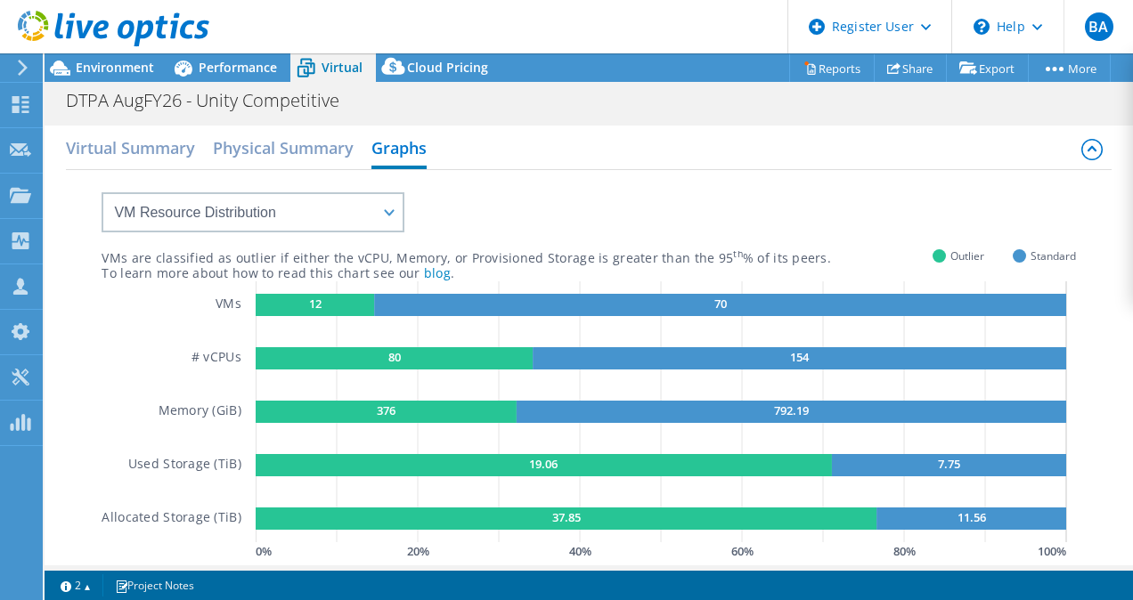
click at [127, 166] on div "Virtual Summary Physical Summary Graphs" at bounding box center [588, 150] width 1045 height 40
click at [127, 153] on h2 "Virtual Summary" at bounding box center [130, 149] width 129 height 39
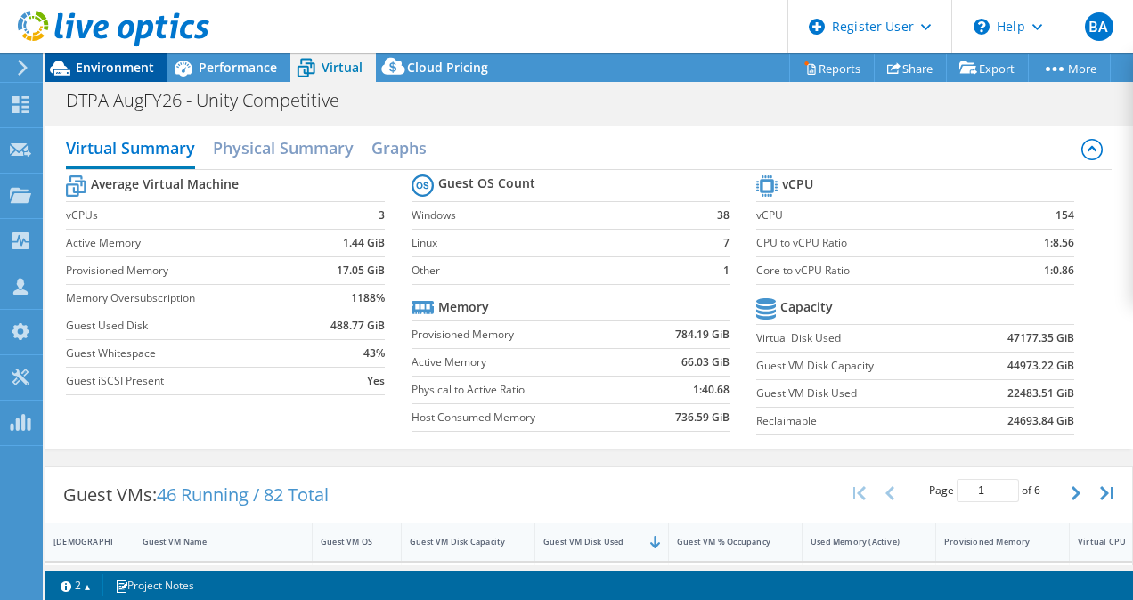
click at [135, 69] on span "Environment" at bounding box center [115, 67] width 78 height 17
